Goal: Information Seeking & Learning: Learn about a topic

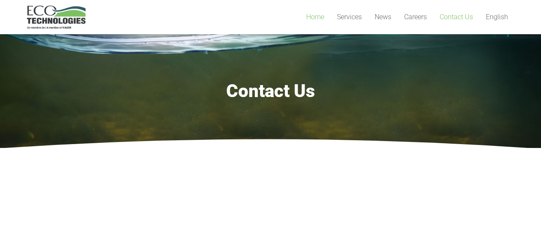
click at [315, 18] on span "Home" at bounding box center [315, 17] width 18 height 8
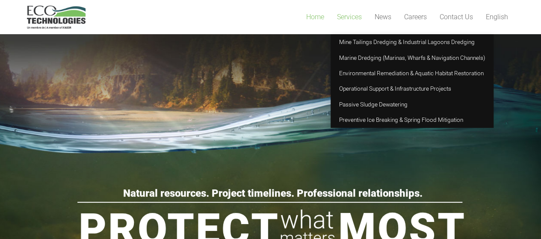
click at [346, 18] on span "Services" at bounding box center [349, 17] width 25 height 8
click at [362, 41] on span "Mine Tailings Dredging & Industrial Lagoons Dredging" at bounding box center [406, 41] width 135 height 7
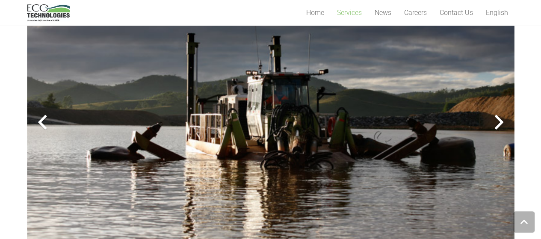
scroll to position [299, 0]
